Goal: Information Seeking & Learning: Learn about a topic

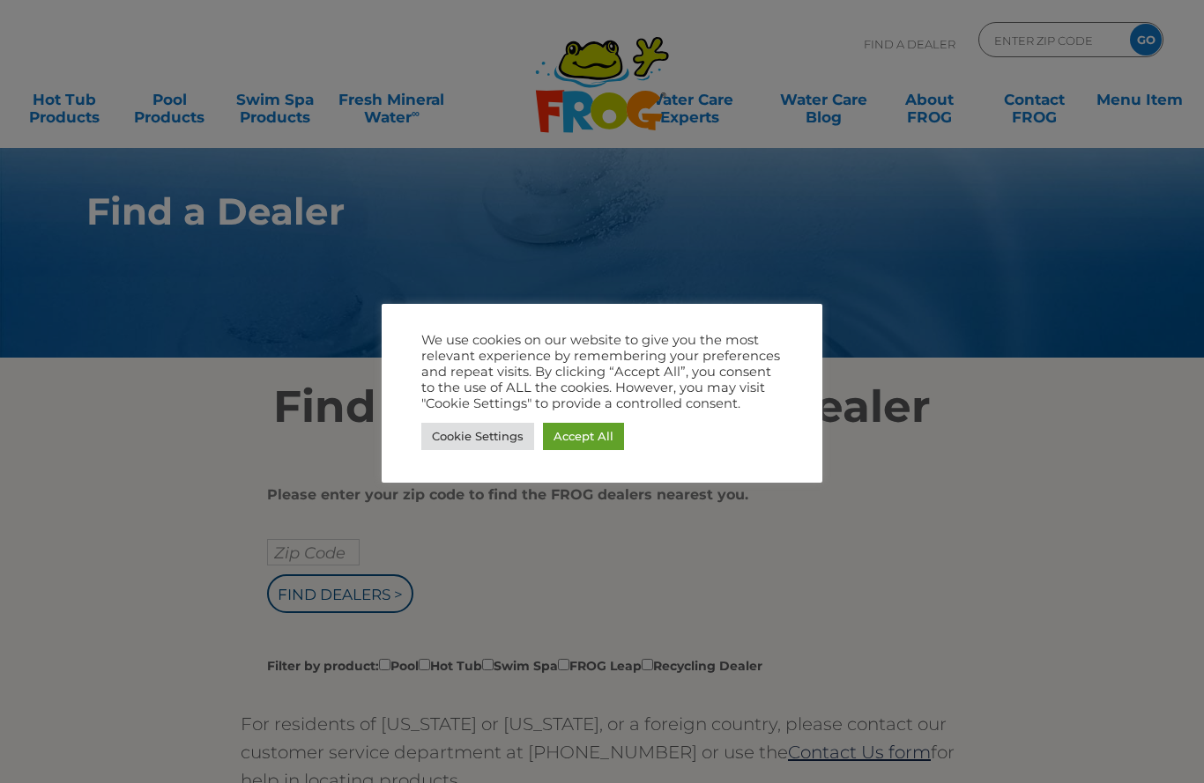
click at [472, 446] on link "Cookie Settings" at bounding box center [477, 436] width 113 height 27
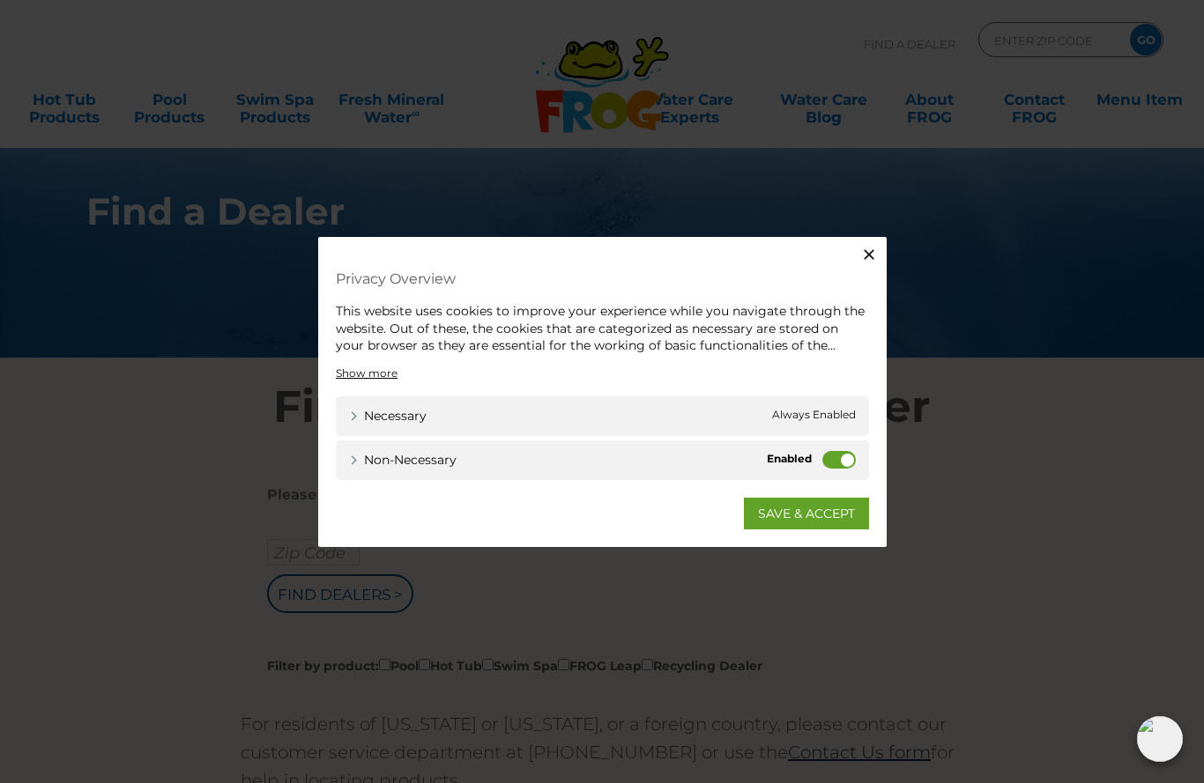
click at [831, 459] on label "Non-necessary" at bounding box center [838, 459] width 33 height 18
click at [0, 0] on input "Non-necessary" at bounding box center [0, 0] width 0 height 0
click at [807, 512] on link "SAVE & ACCEPT" at bounding box center [806, 513] width 125 height 32
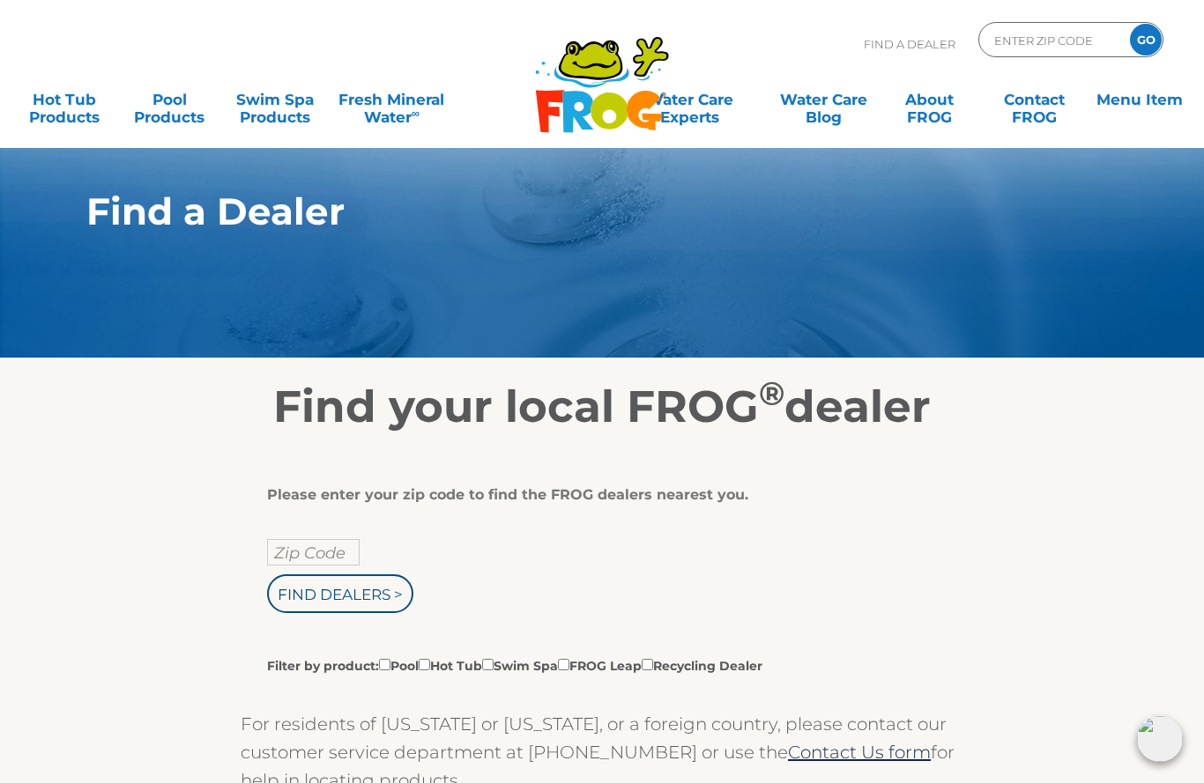
click at [316, 557] on input "Zip Code" at bounding box center [313, 552] width 93 height 26
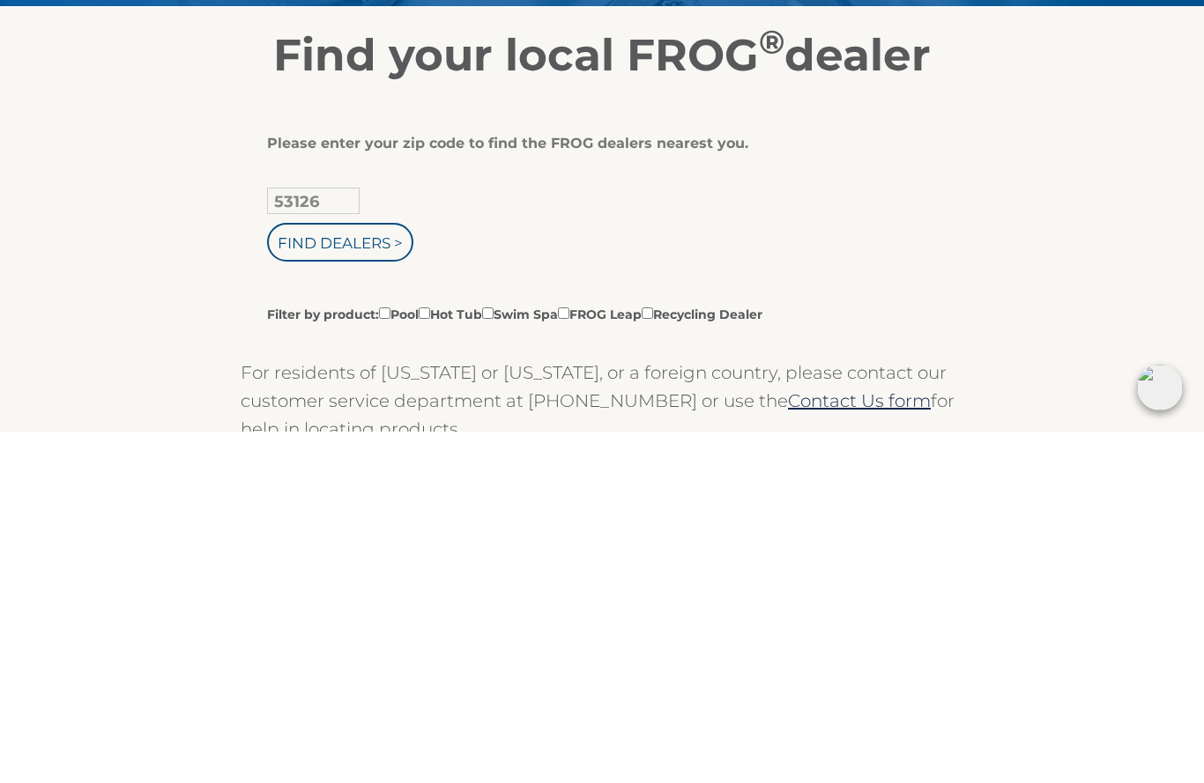
type input "53126"
click at [430, 659] on input "Filter by product: Pool Hot Tub Swim Spa FROG Leap Recycling Dealer" at bounding box center [424, 664] width 11 height 11
checkbox input "true"
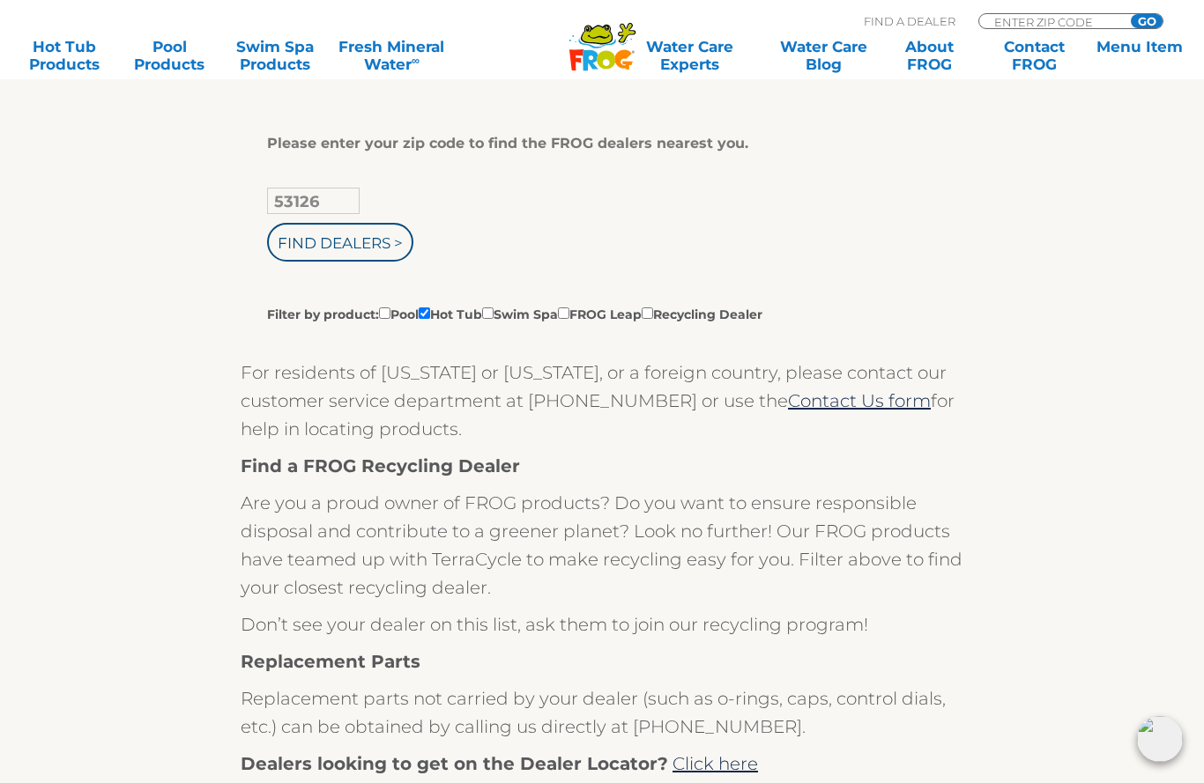
click at [382, 243] on input "Find Dealers >" at bounding box center [340, 242] width 146 height 39
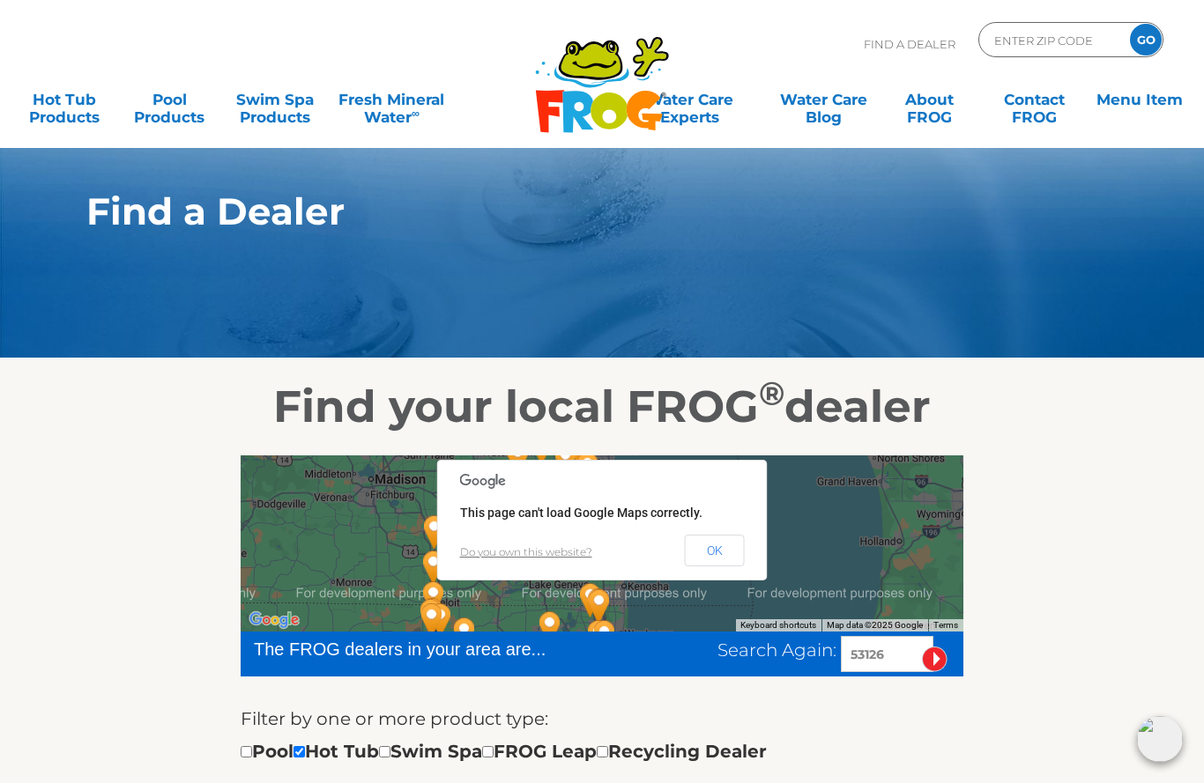
click at [723, 550] on button "OK" at bounding box center [715, 551] width 60 height 32
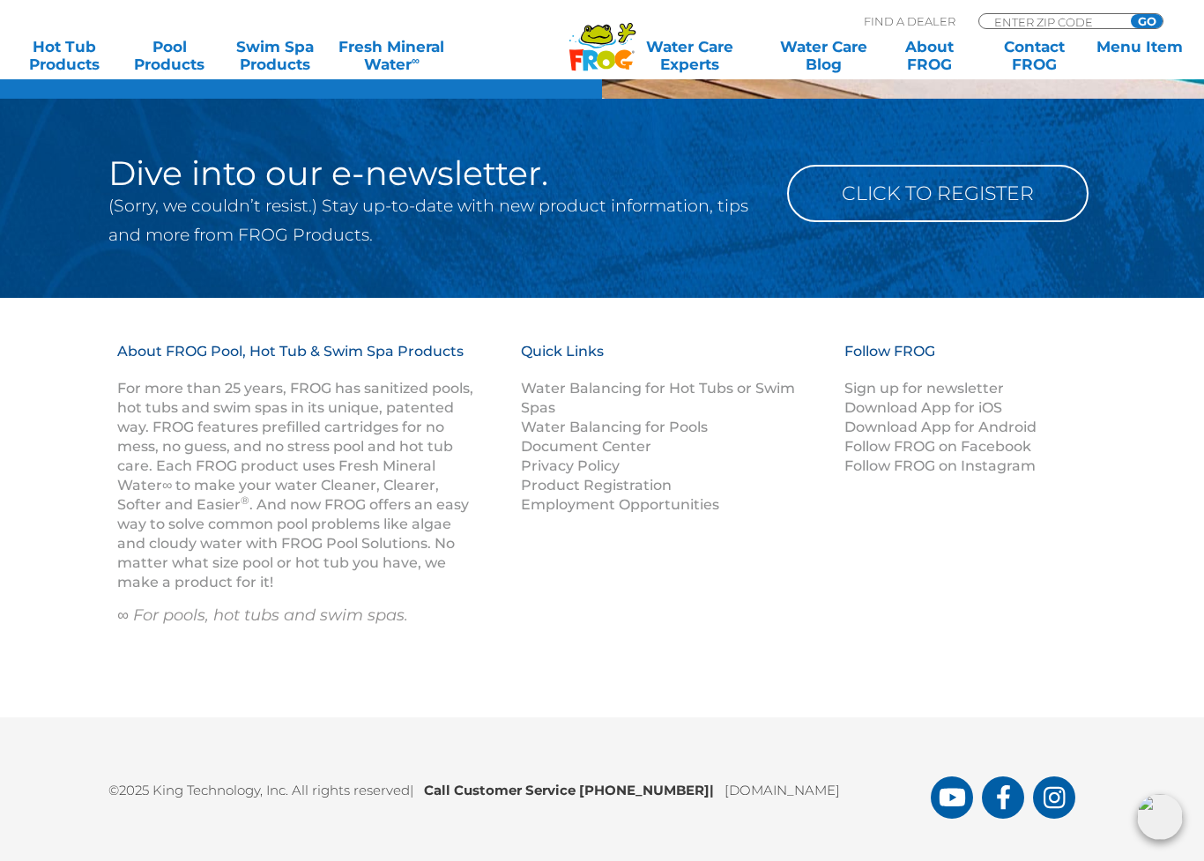
scroll to position [2340, 0]
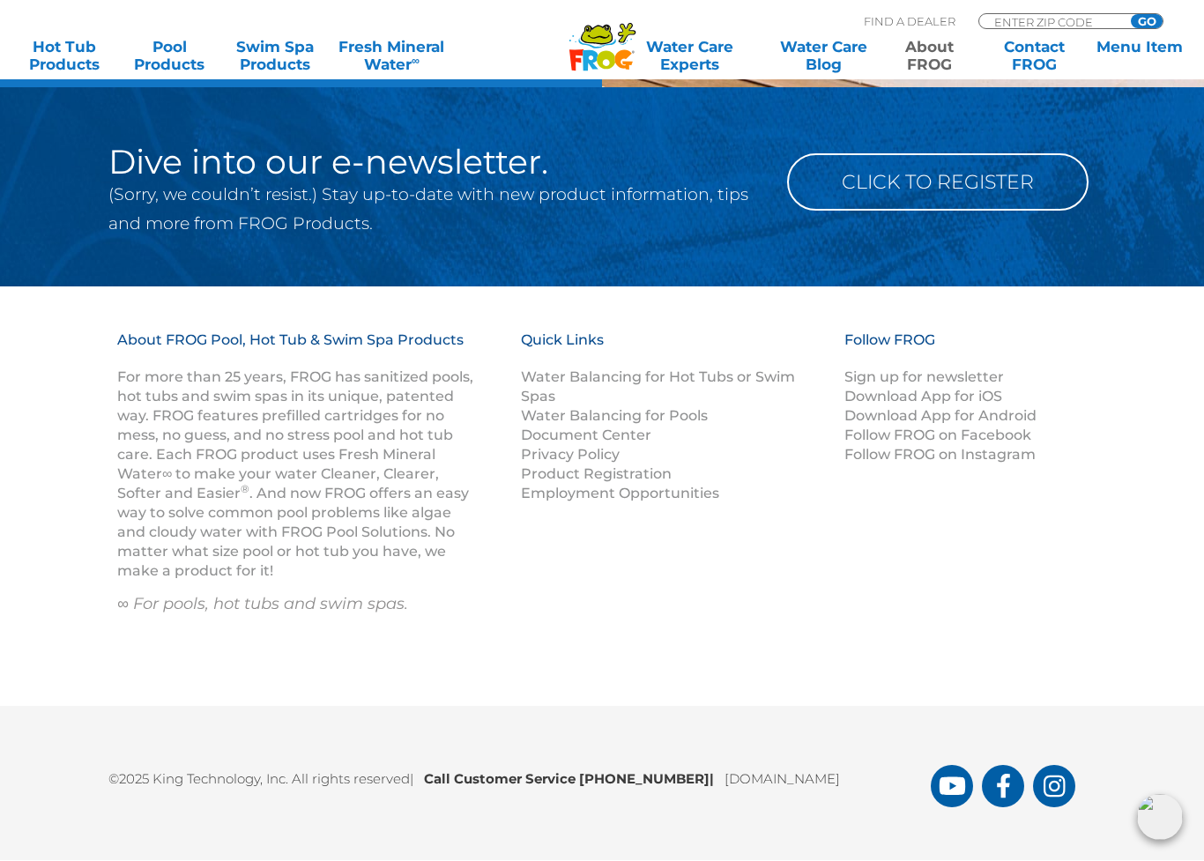
click at [940, 51] on link "About FROG" at bounding box center [928, 55] width 93 height 35
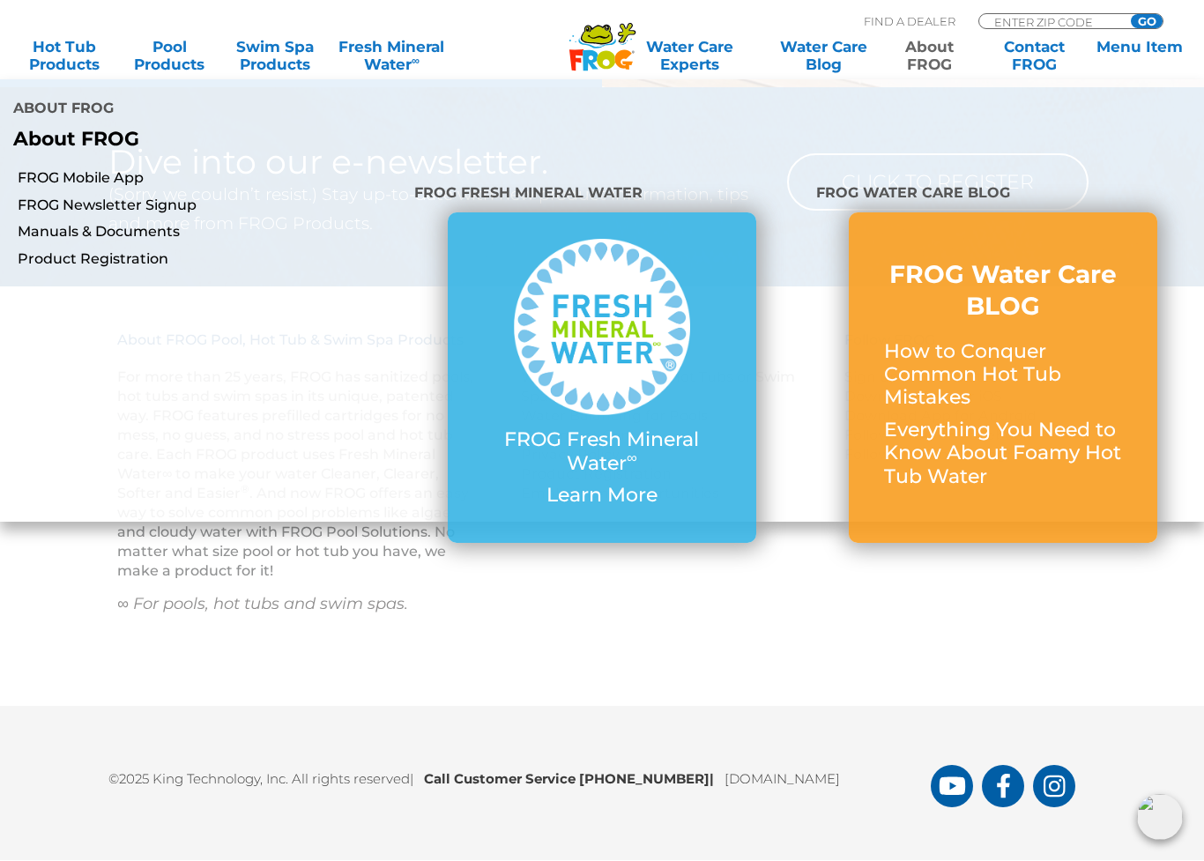
click at [997, 340] on p "How to Conquer Common Hot Tub Mistakes" at bounding box center [1003, 375] width 238 height 70
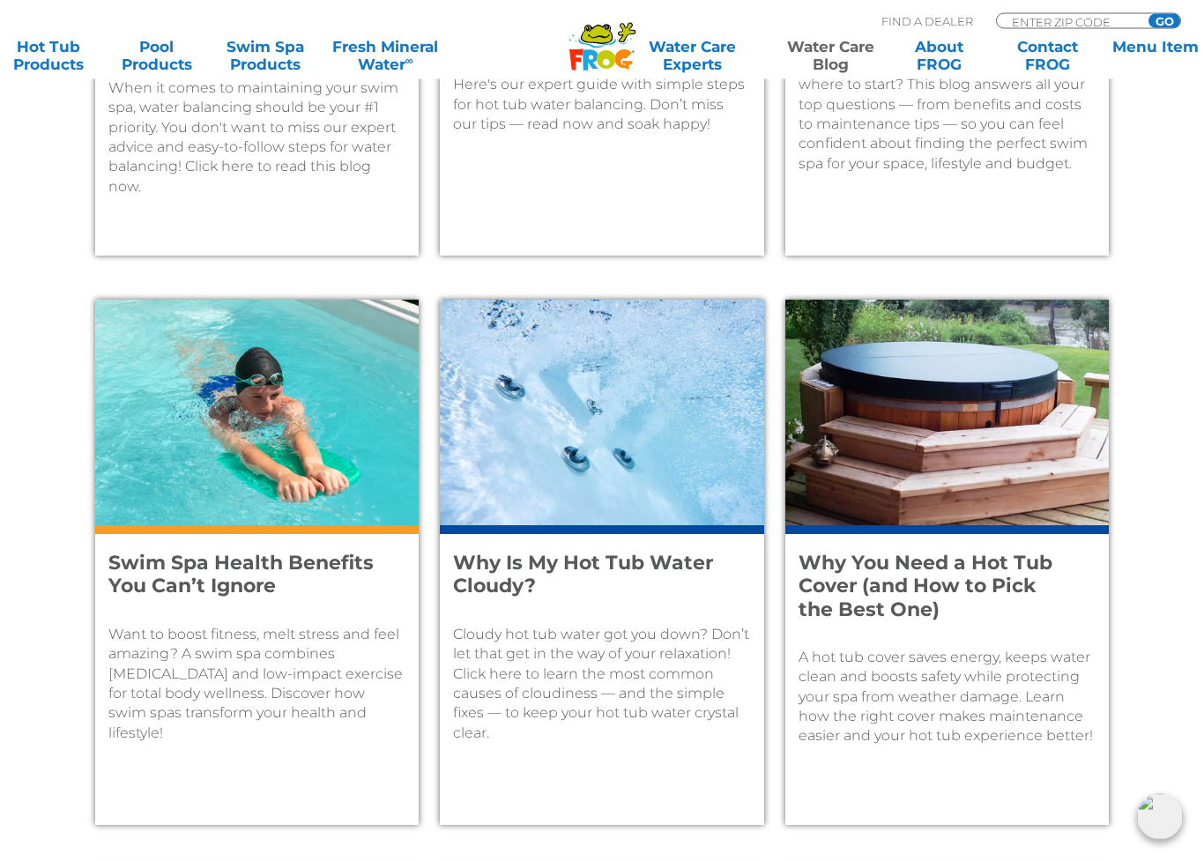
scroll to position [1106, 0]
click at [627, 669] on p "Cloudy hot tub water got you down? Don’t let that get in the way of your relaxa…" at bounding box center [601, 684] width 297 height 118
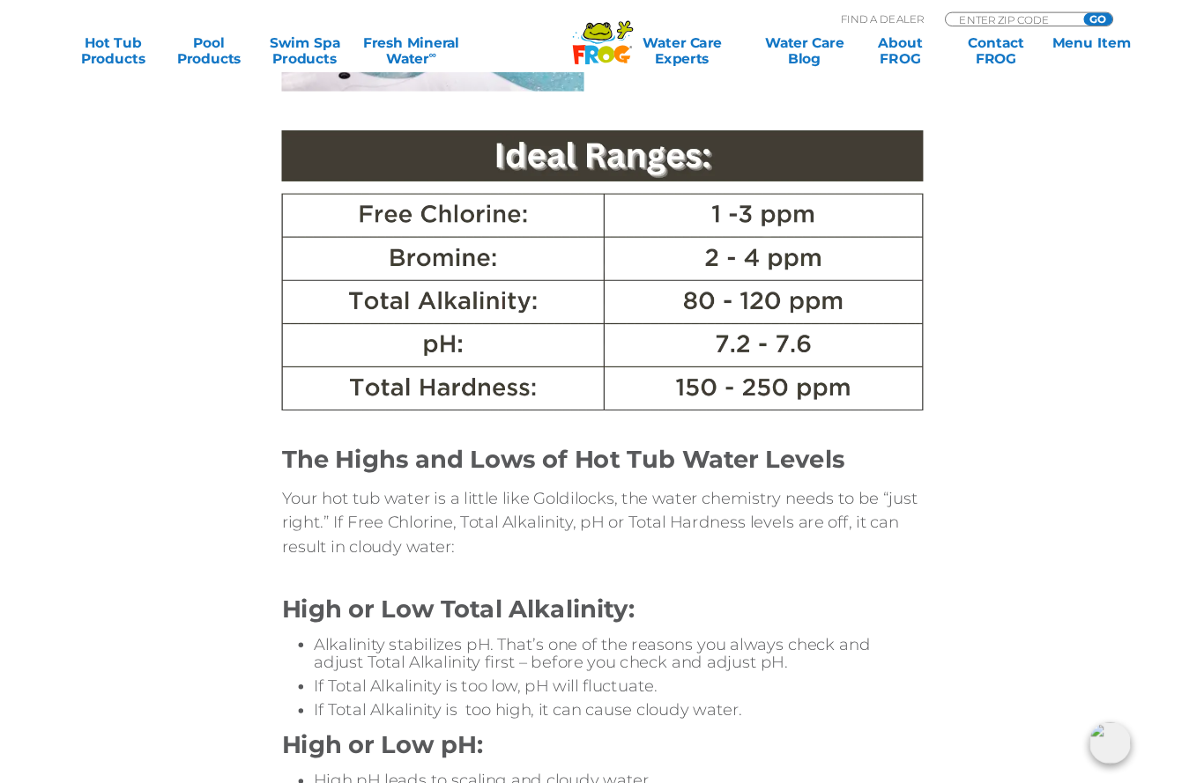
scroll to position [1280, 0]
